Goal: Check status

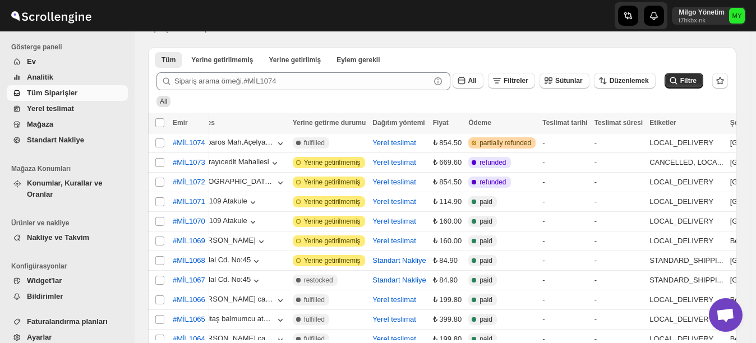
scroll to position [0, 291]
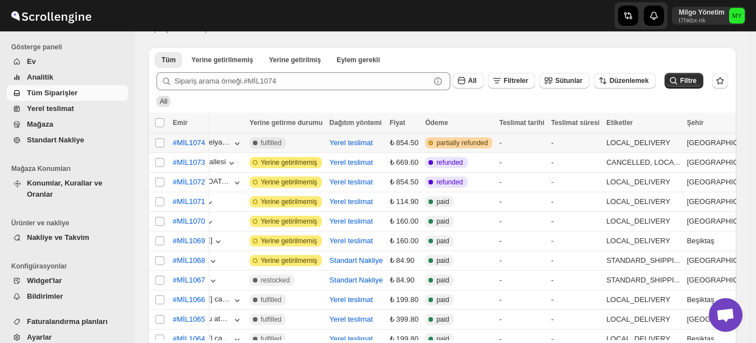
click at [460, 146] on span "partially refunded" at bounding box center [462, 142] width 52 height 9
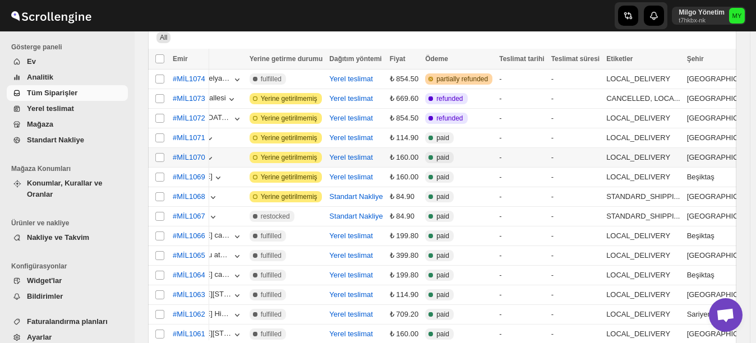
scroll to position [0, 0]
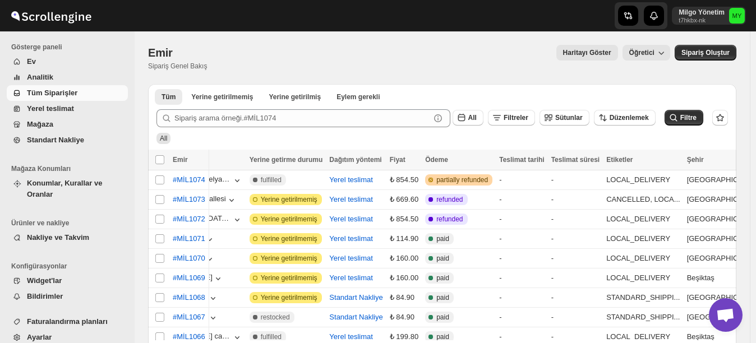
click at [54, 107] on span "Yerel teslimat" at bounding box center [50, 108] width 47 height 8
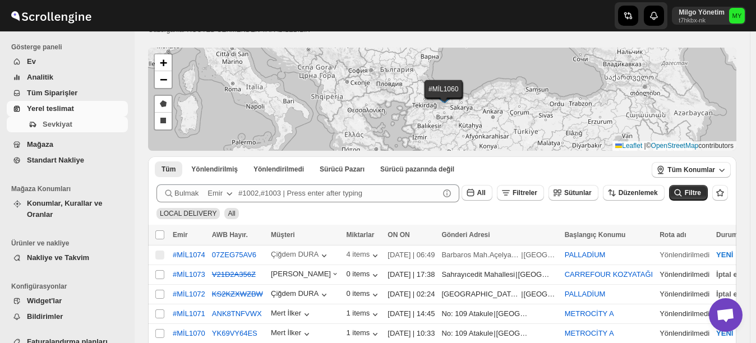
scroll to position [56, 0]
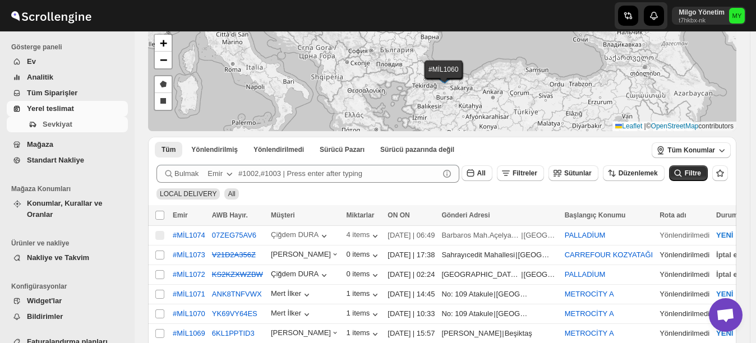
click at [711, 228] on button "YENİ" at bounding box center [730, 235] width 43 height 18
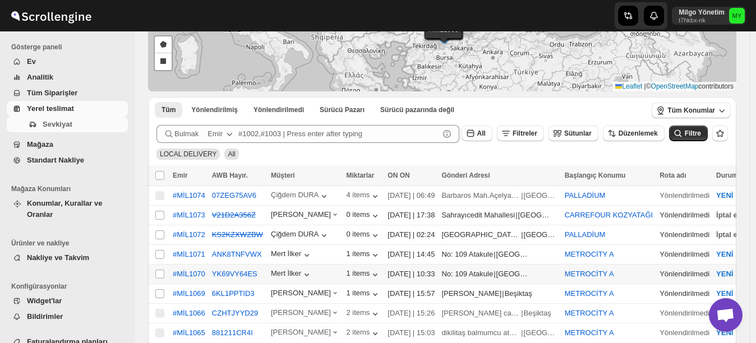
scroll to position [112, 0]
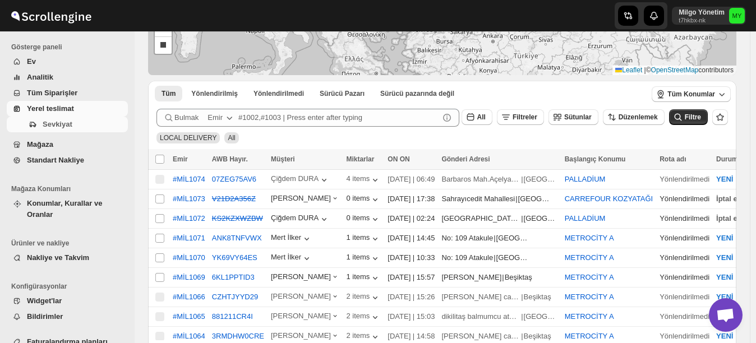
click at [64, 253] on span "Nakliye ve Takvim" at bounding box center [58, 257] width 62 height 8
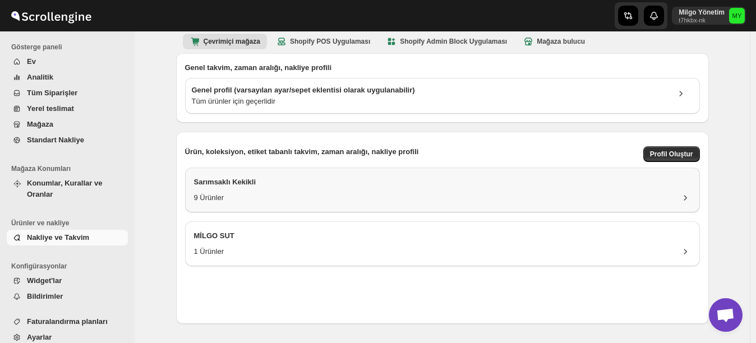
scroll to position [36, 0]
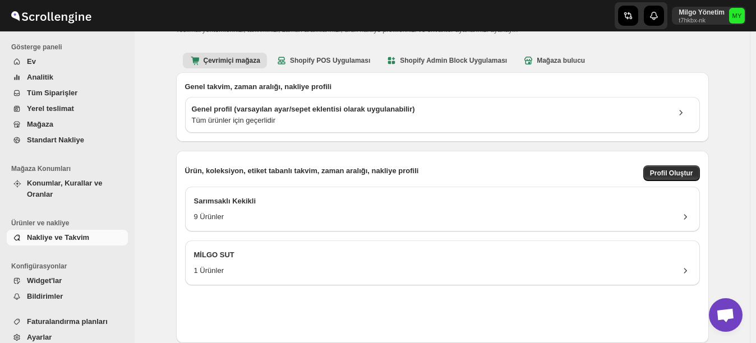
click at [62, 91] on span "Tüm Siparişler" at bounding box center [52, 93] width 50 height 8
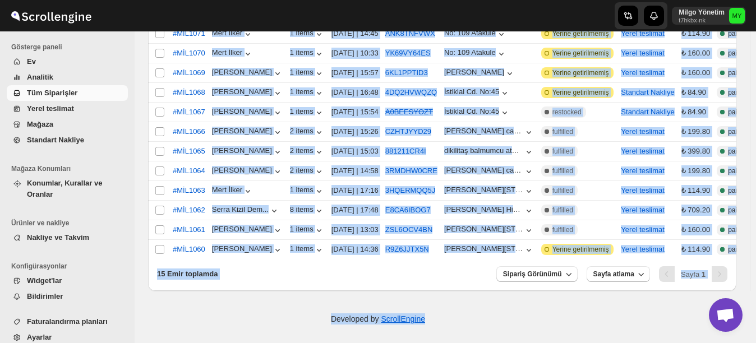
drag, startPoint x: 154, startPoint y: 50, endPoint x: 581, endPoint y: 372, distance: 534.0
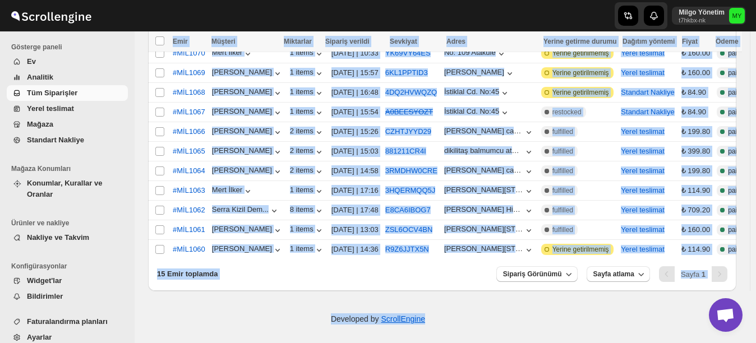
click at [477, 284] on div "15 Emir toplamda Sipariş Görünümü Sayfa atlama Sayfa 1" at bounding box center [442, 276] width 588 height 29
